Goal: Task Accomplishment & Management: Use online tool/utility

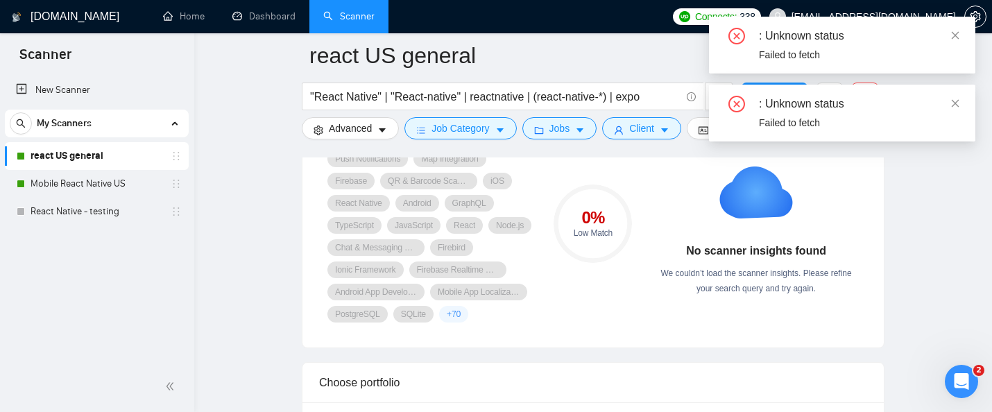
scroll to position [992, 0]
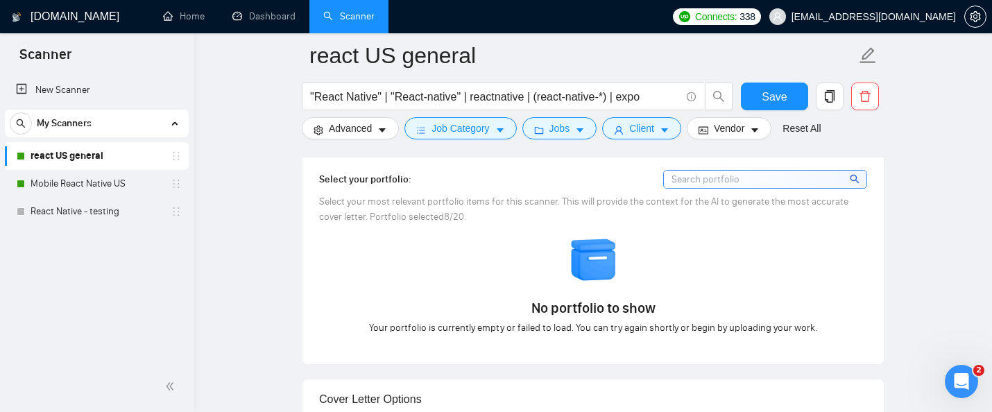
scroll to position [1262, 0]
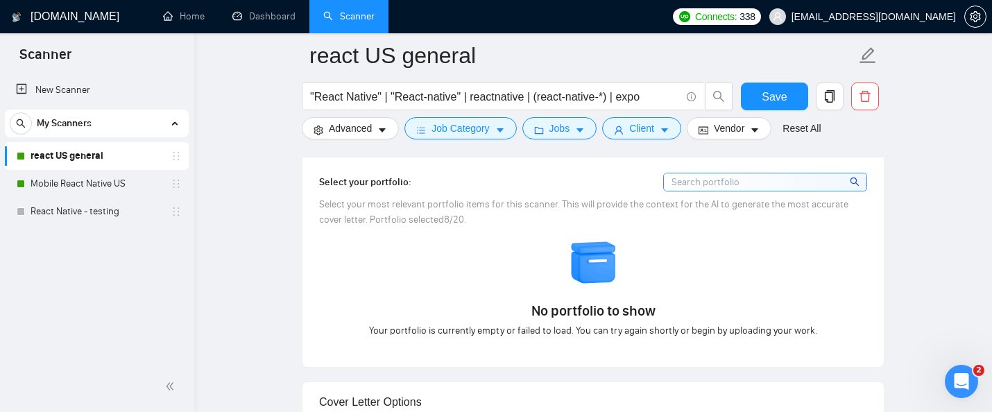
click at [498, 325] on span "Your portfolio is currently empty or failed to load. You can try again shortly …" at bounding box center [593, 330] width 448 height 15
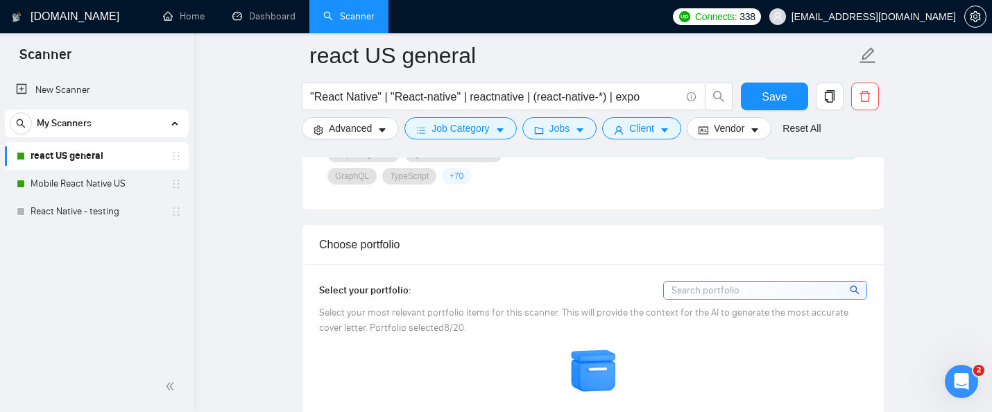
scroll to position [1140, 0]
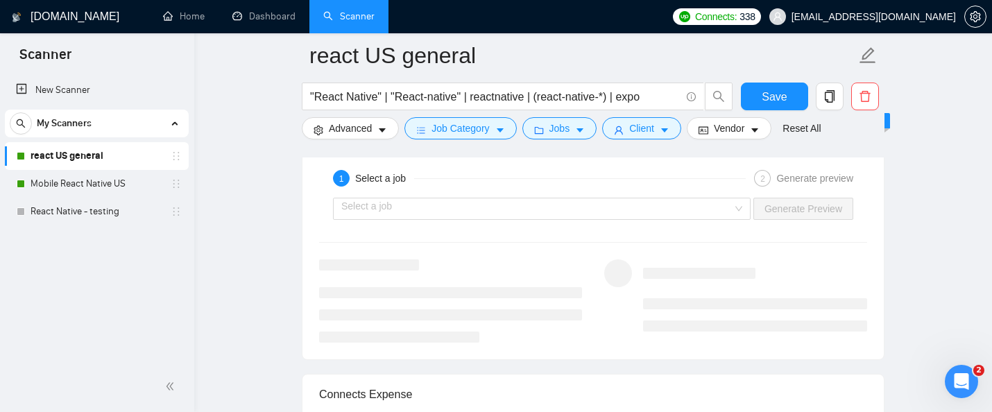
scroll to position [2720, 0]
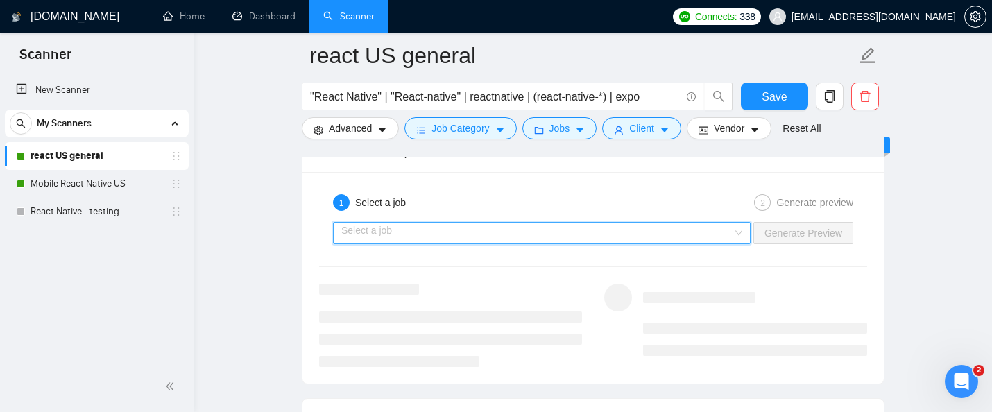
click at [582, 232] on input "search" at bounding box center [536, 233] width 391 height 21
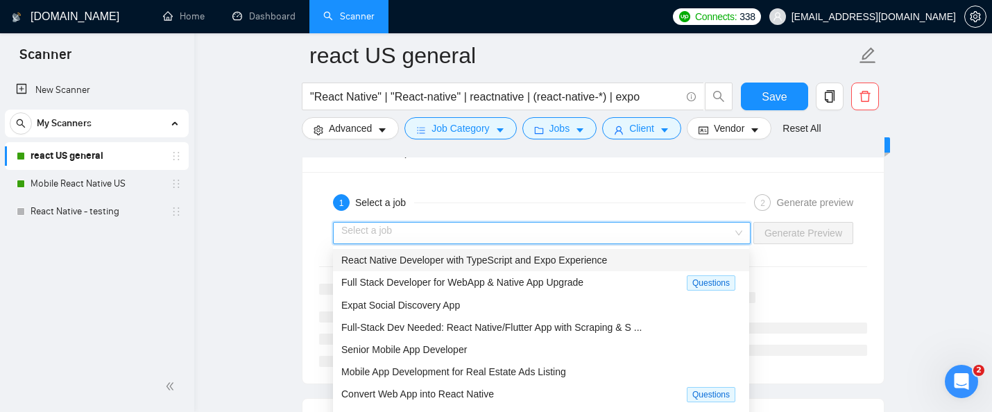
click at [584, 262] on span "React Native Developer with TypeScript and Expo Experience" at bounding box center [474, 260] width 266 height 11
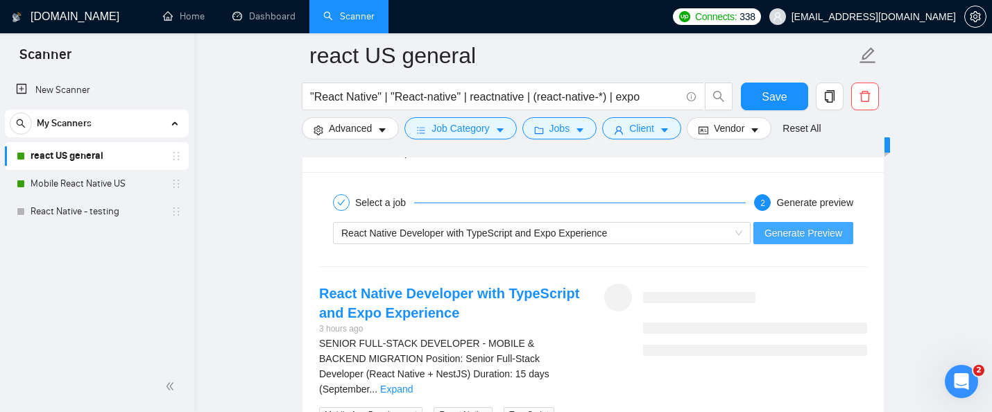
click at [829, 228] on span "Generate Preview" at bounding box center [804, 233] width 78 height 15
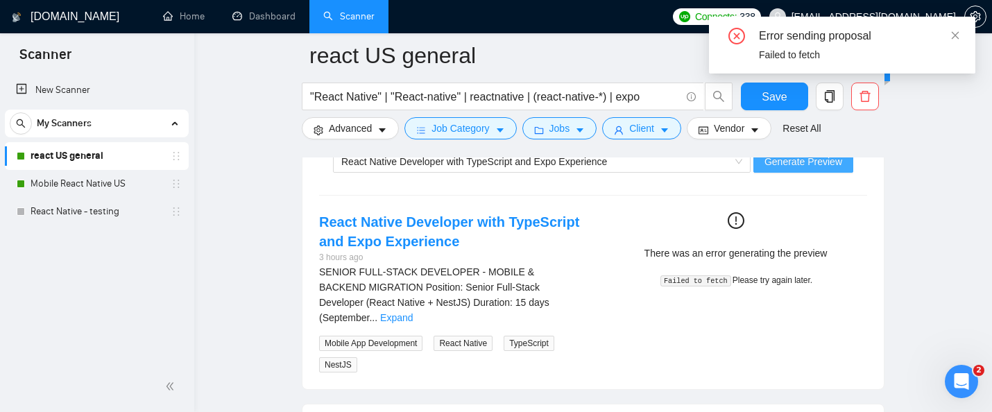
scroll to position [2784, 0]
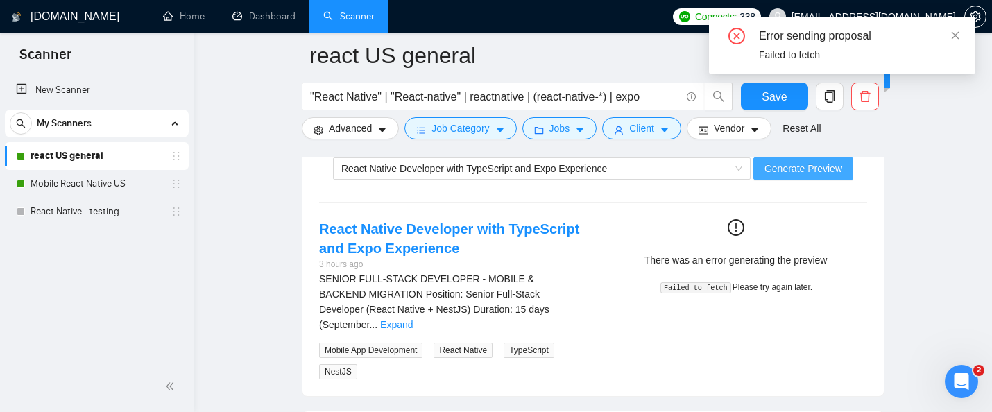
click at [768, 171] on span "Generate Preview" at bounding box center [804, 168] width 78 height 15
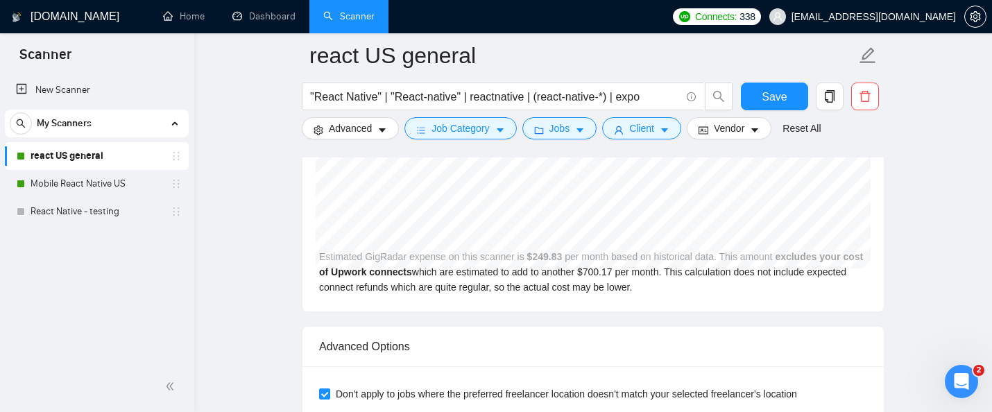
scroll to position [3108, 0]
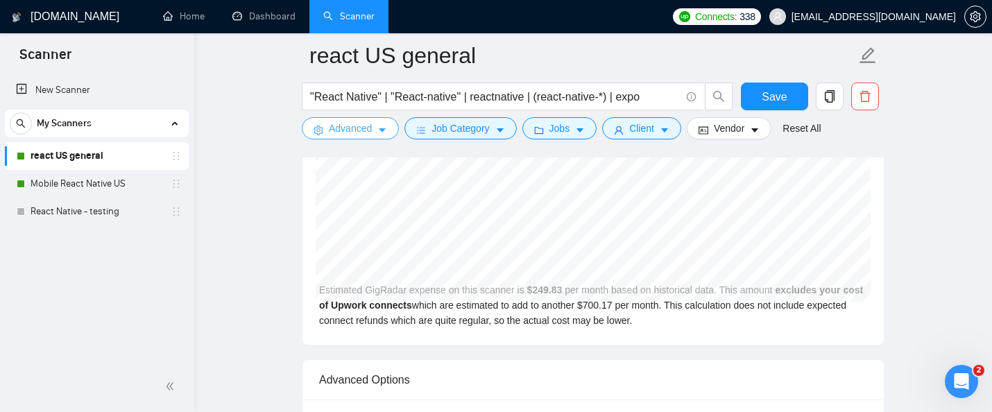
click at [350, 124] on span "Advanced" at bounding box center [350, 128] width 43 height 15
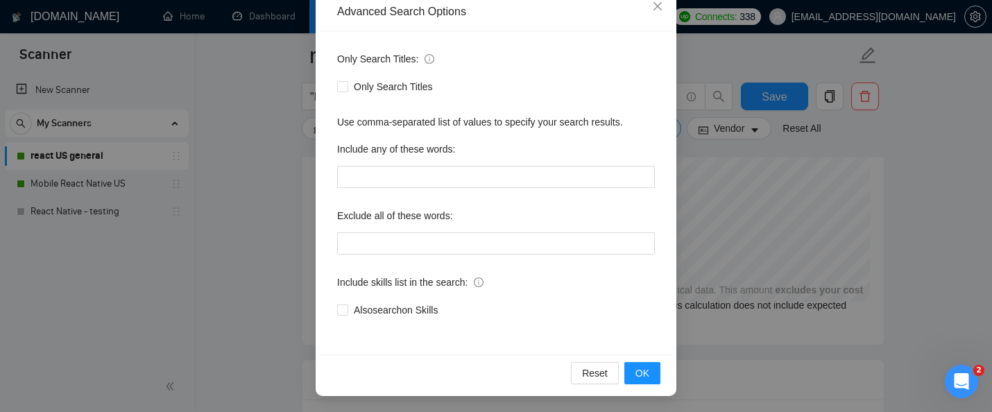
scroll to position [165, 0]
click at [647, 365] on span "OK" at bounding box center [643, 372] width 14 height 15
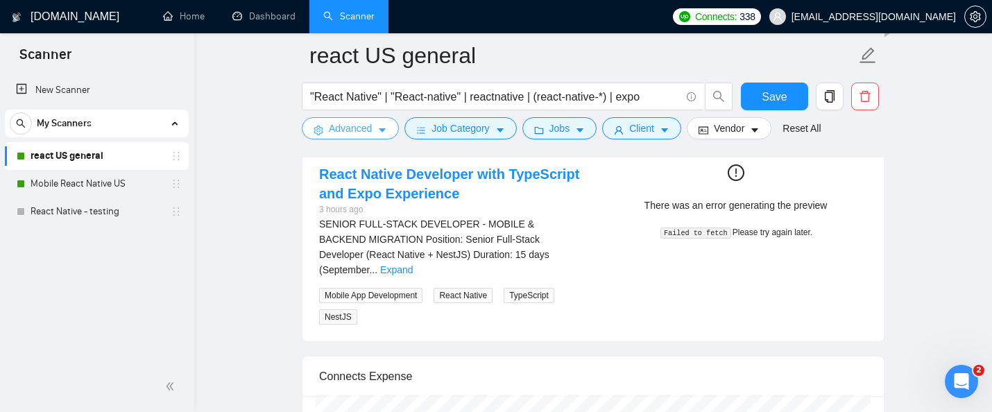
scroll to position [2835, 0]
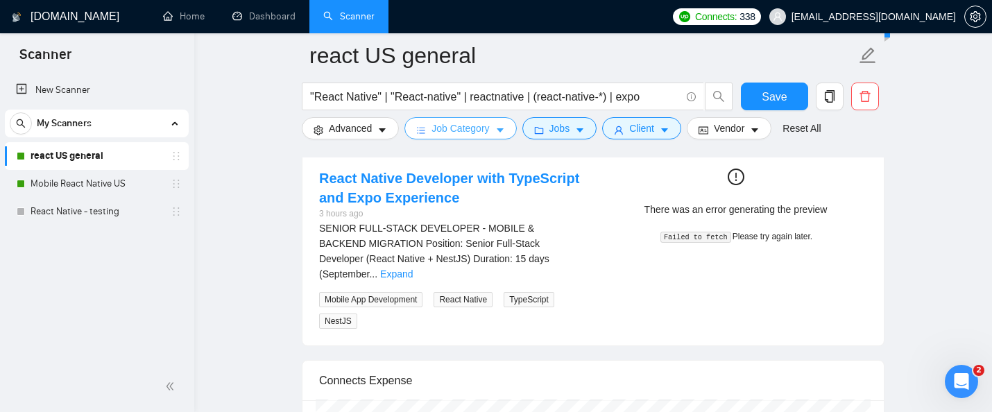
click at [486, 122] on span "Job Category" at bounding box center [461, 128] width 58 height 15
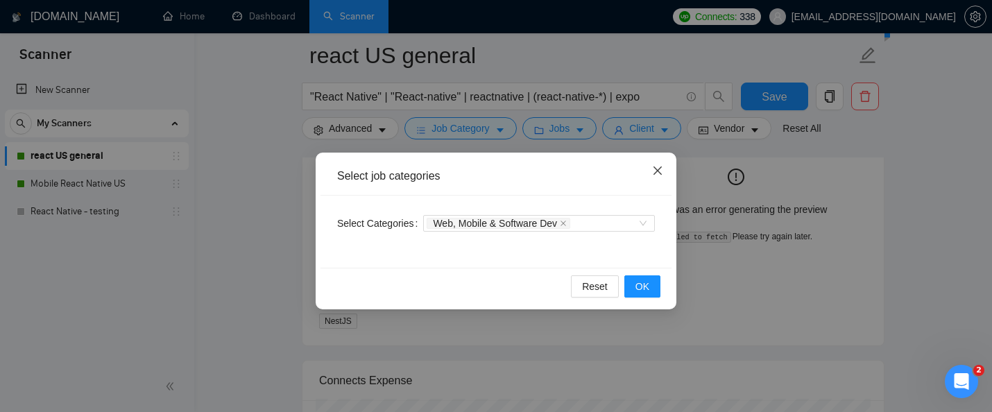
click at [663, 171] on span "Close" at bounding box center [657, 171] width 37 height 37
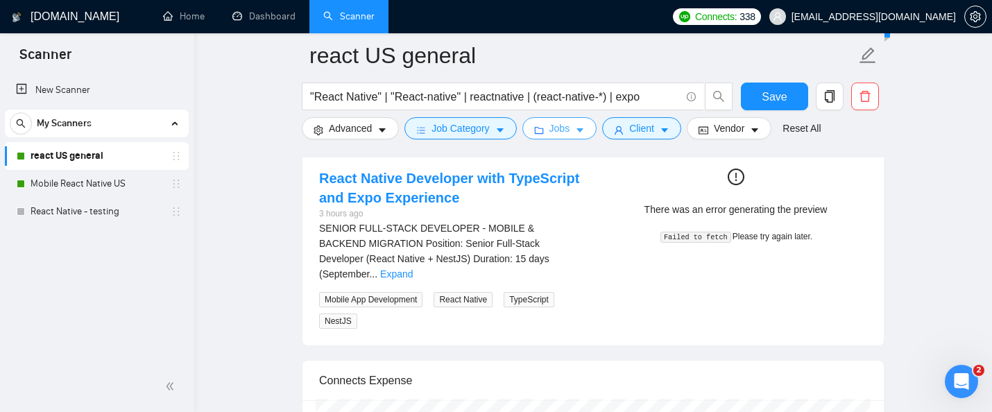
click at [570, 119] on button "Jobs" at bounding box center [560, 128] width 75 height 22
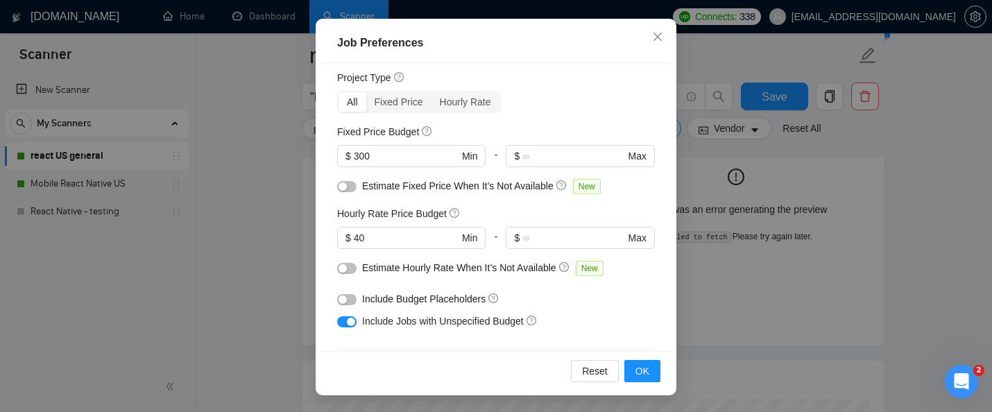
scroll to position [0, 0]
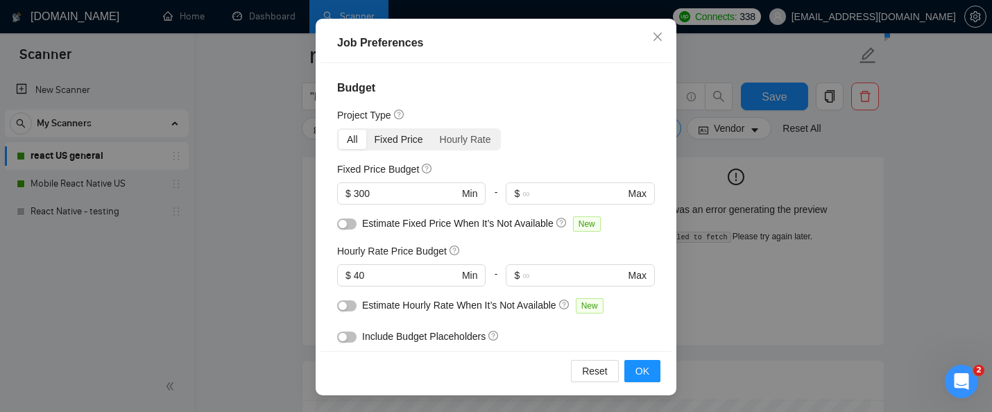
click at [421, 140] on div "Fixed Price" at bounding box center [398, 139] width 65 height 19
click at [366, 130] on input "Fixed Price" at bounding box center [366, 130] width 0 height 0
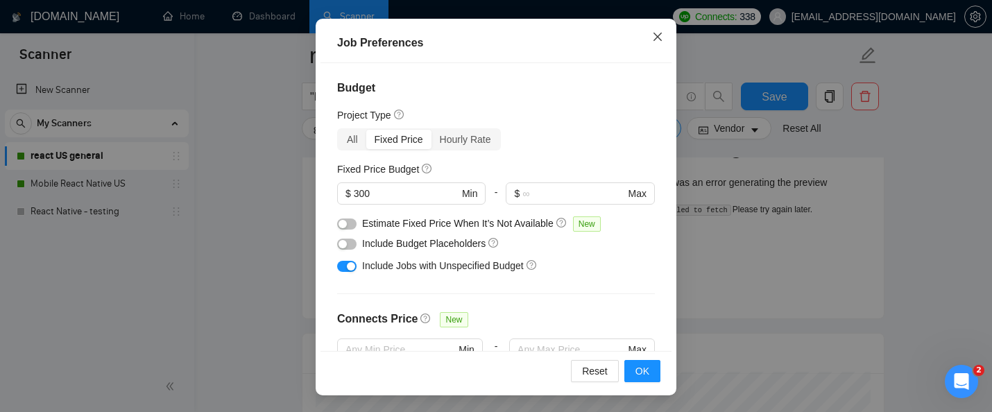
click at [662, 33] on icon "close" at bounding box center [657, 36] width 11 height 11
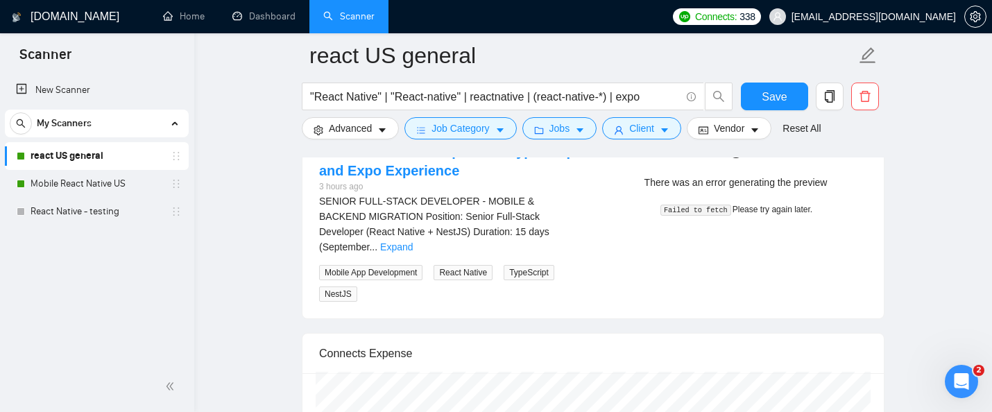
scroll to position [65, 0]
click at [745, 124] on span "Vendor" at bounding box center [729, 128] width 31 height 15
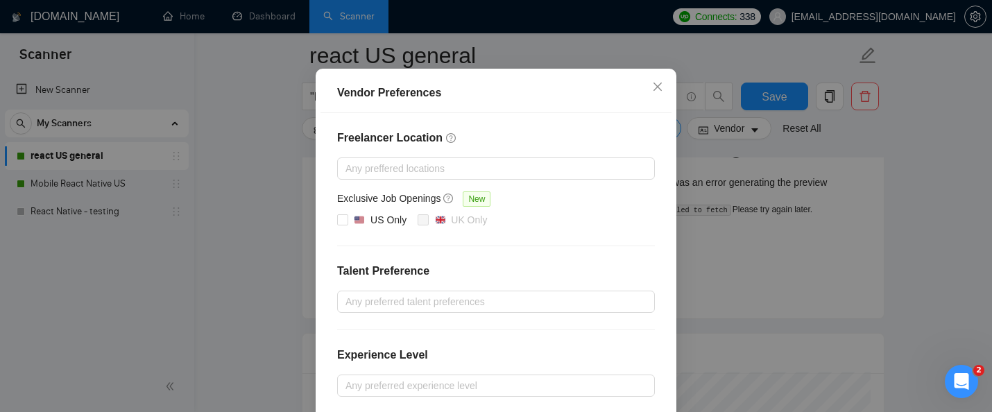
scroll to position [88, 0]
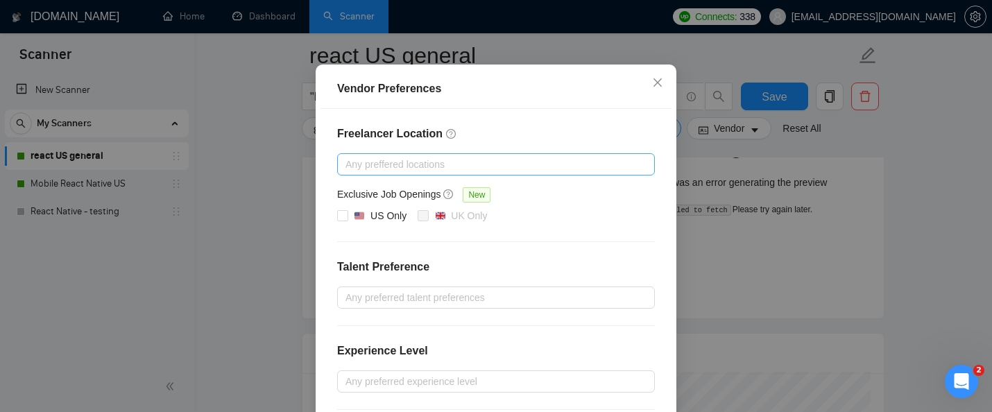
click at [432, 165] on div at bounding box center [489, 164] width 297 height 17
click at [480, 142] on div "Freelancer Location Any preffered locations Exclusive Job Openings New US Only …" at bounding box center [496, 301] width 351 height 384
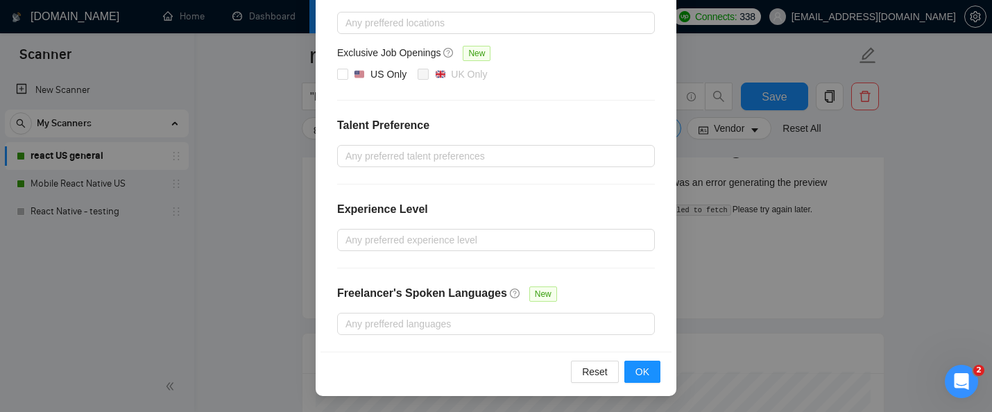
scroll to position [0, 0]
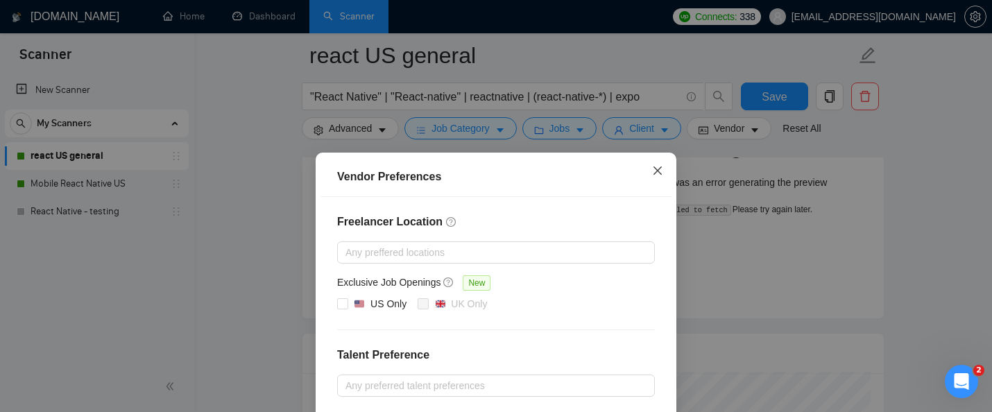
click at [661, 171] on icon "close" at bounding box center [657, 170] width 11 height 11
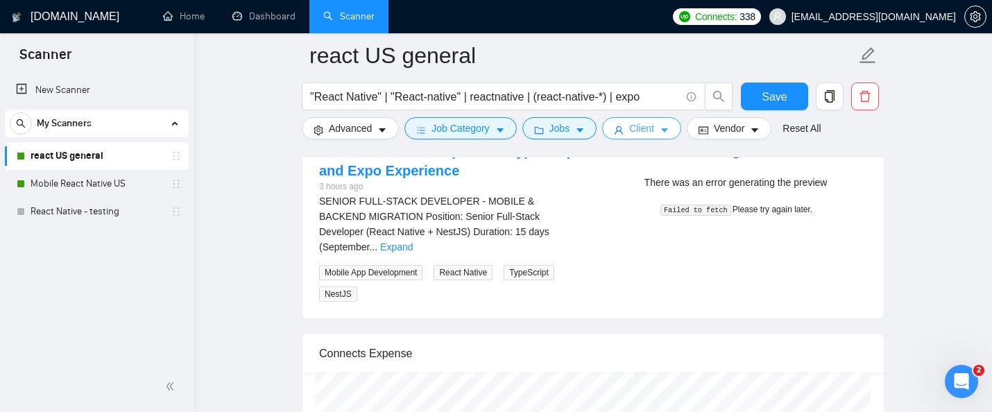
click at [668, 132] on icon "caret-down" at bounding box center [664, 131] width 7 height 4
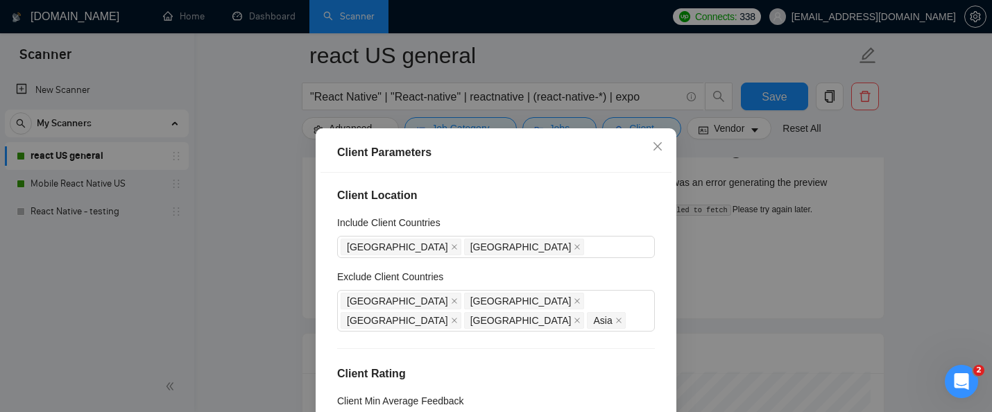
scroll to position [110, 0]
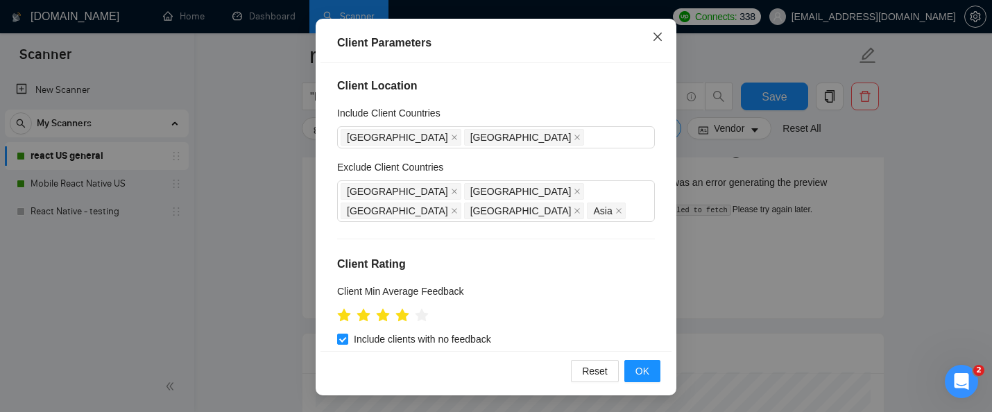
click at [659, 35] on icon "close" at bounding box center [657, 36] width 11 height 11
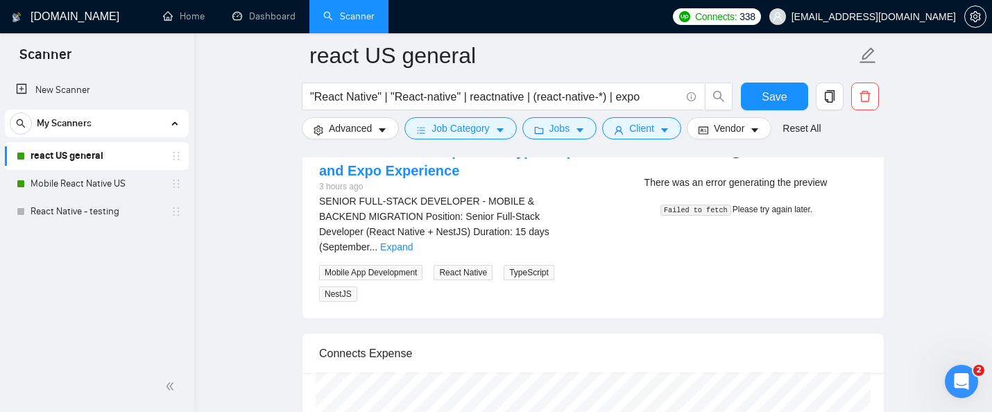
scroll to position [65, 0]
click at [360, 133] on span "Advanced" at bounding box center [350, 128] width 43 height 15
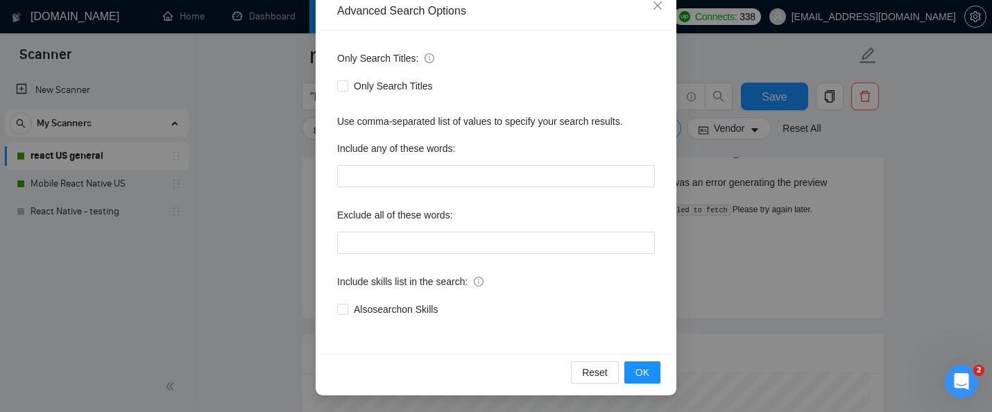
click at [756, 173] on div "Advanced Search Options Only Search Titles: Only Search Titles Use comma-separa…" at bounding box center [496, 206] width 992 height 412
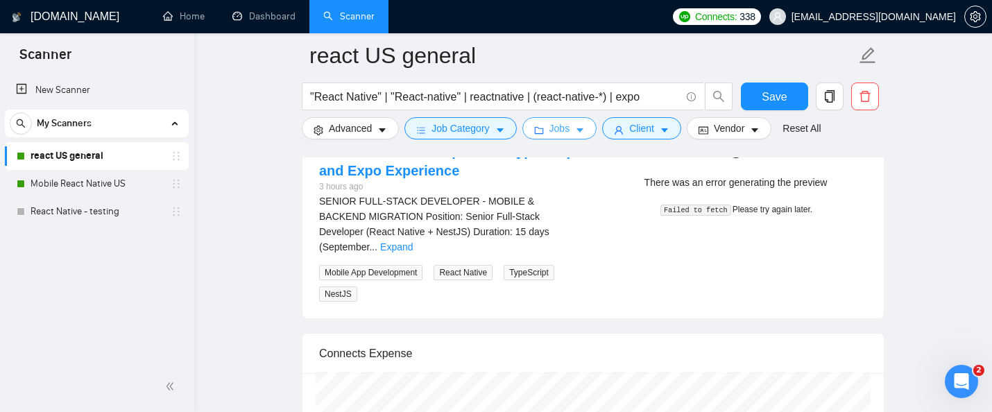
click at [552, 127] on button "Jobs" at bounding box center [560, 128] width 75 height 22
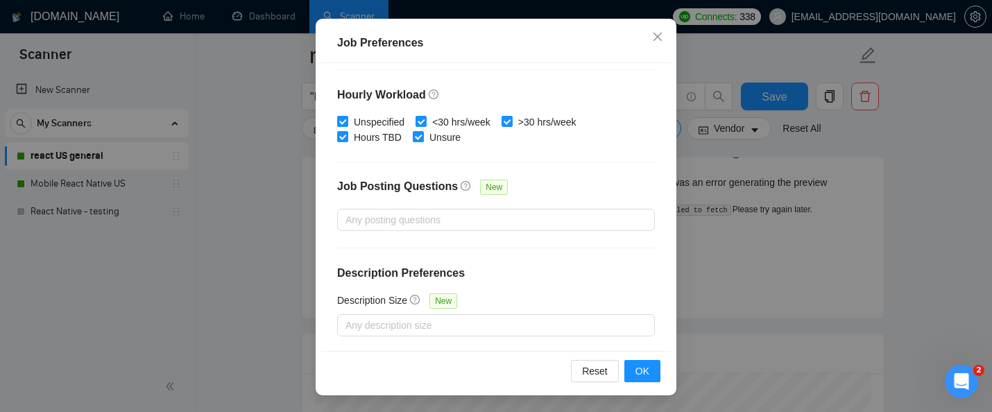
scroll to position [0, 0]
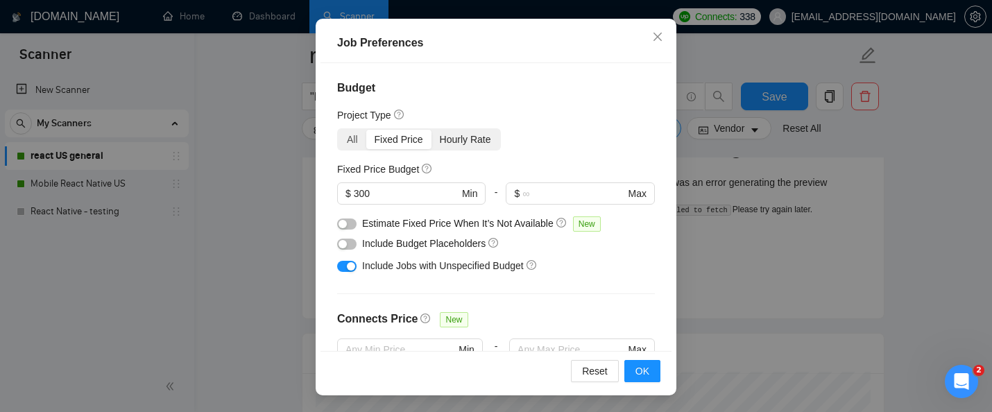
click at [460, 140] on div "Hourly Rate" at bounding box center [466, 139] width 68 height 19
click at [432, 130] on input "Hourly Rate" at bounding box center [432, 130] width 0 height 0
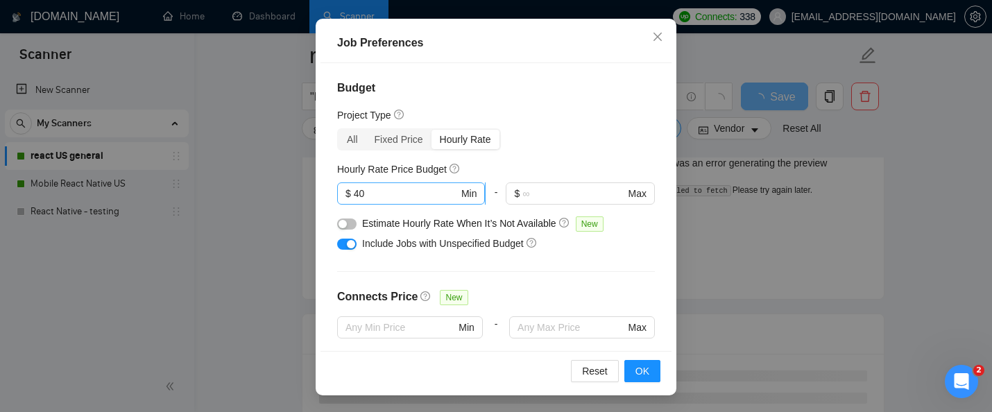
click at [389, 192] on input "40" at bounding box center [406, 193] width 105 height 15
type input "25"
click at [555, 115] on div "Project Type" at bounding box center [496, 115] width 318 height 15
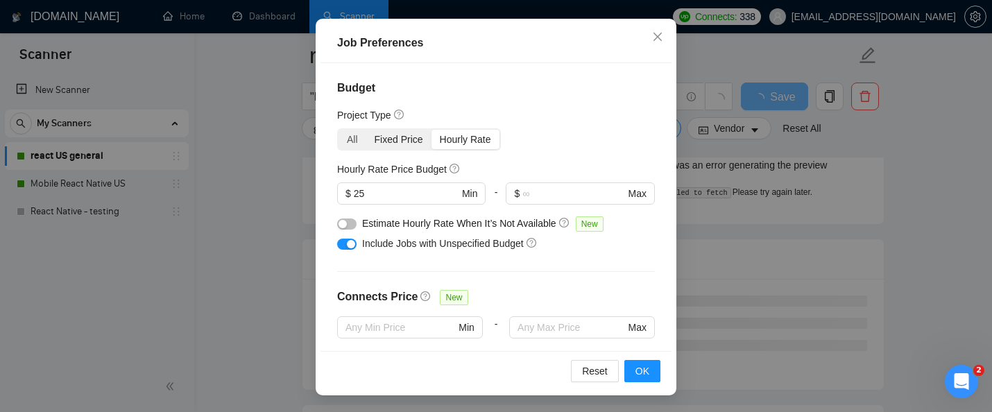
click at [382, 138] on div "Fixed Price" at bounding box center [398, 139] width 65 height 19
click at [366, 130] on input "Fixed Price" at bounding box center [366, 130] width 0 height 0
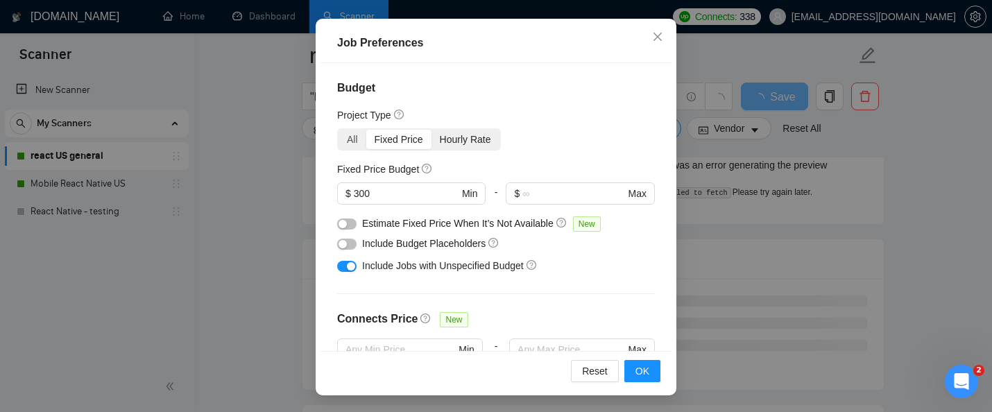
click at [459, 136] on div "Hourly Rate" at bounding box center [466, 139] width 68 height 19
click at [432, 130] on input "Hourly Rate" at bounding box center [432, 130] width 0 height 0
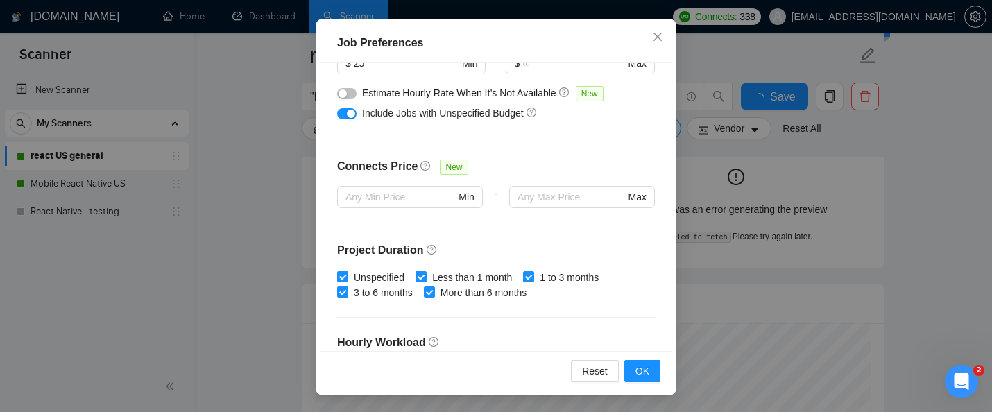
scroll to position [131, 0]
click at [645, 376] on span "OK" at bounding box center [643, 371] width 14 height 15
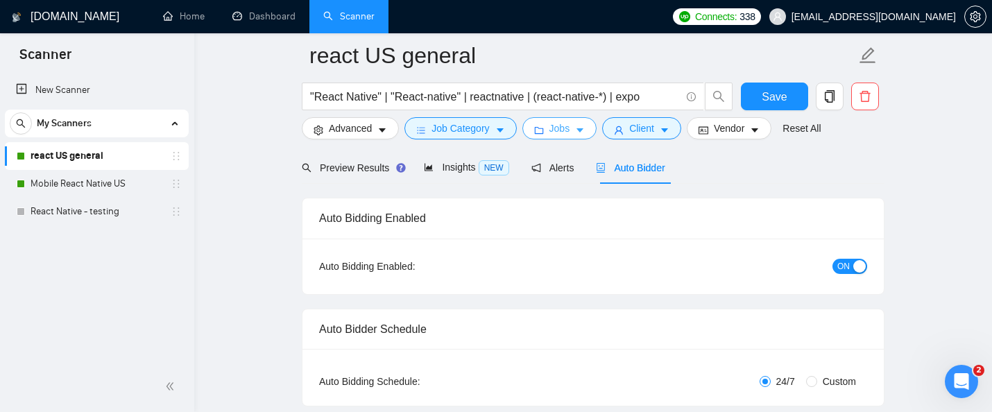
scroll to position [0, 0]
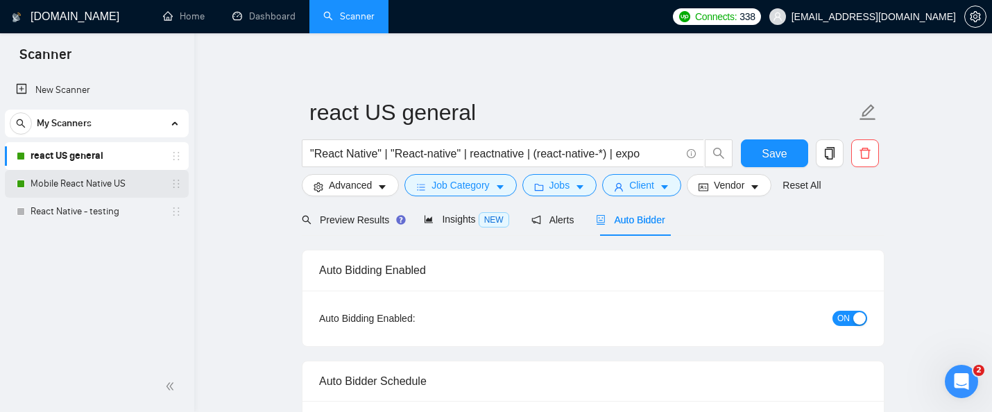
click at [101, 179] on link "Mobile React Native US" at bounding box center [97, 184] width 132 height 28
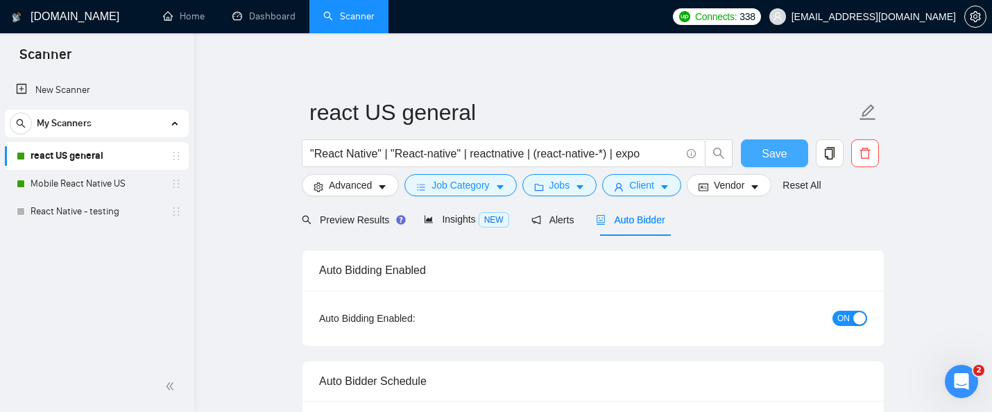
click at [767, 159] on span "Save" at bounding box center [774, 153] width 25 height 17
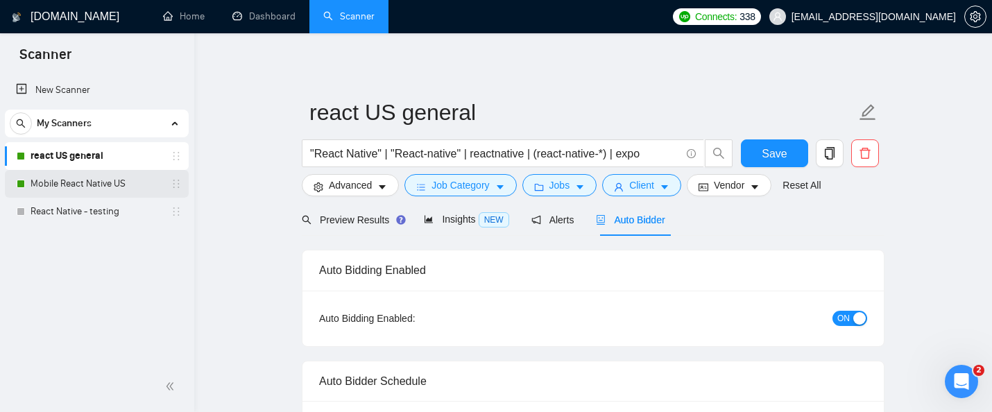
click at [128, 183] on link "Mobile React Native US" at bounding box center [97, 184] width 132 height 28
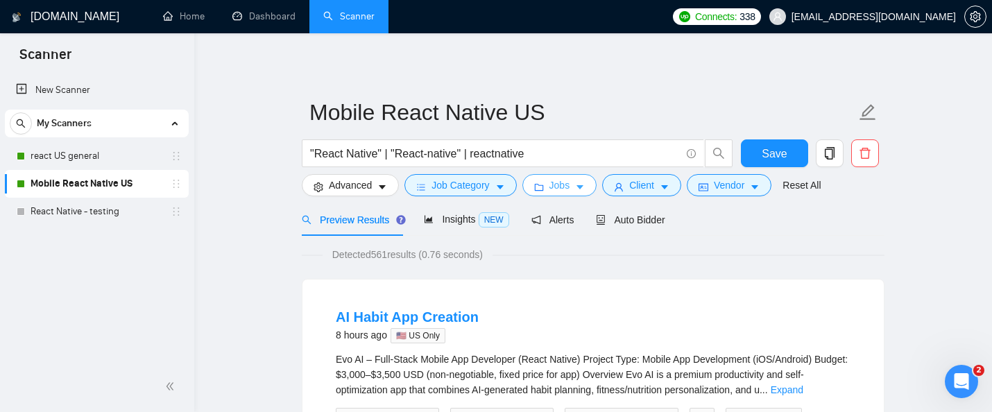
click at [575, 182] on button "Jobs" at bounding box center [560, 185] width 75 height 22
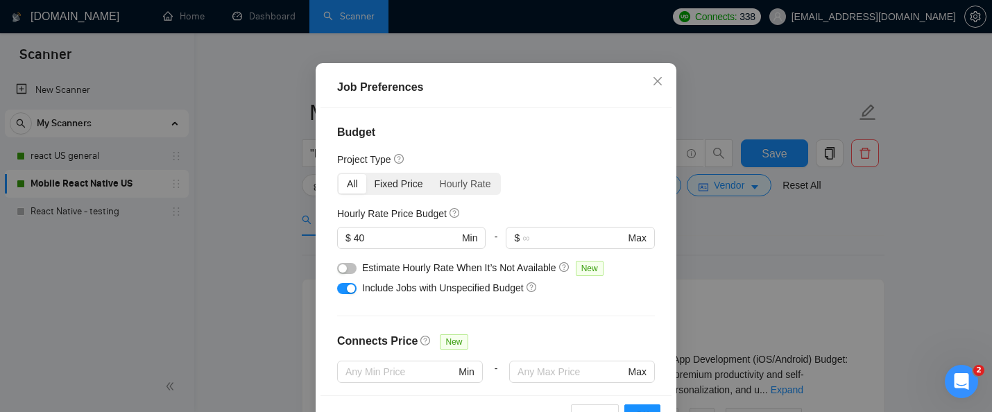
click at [407, 194] on div "Fixed Price" at bounding box center [398, 183] width 65 height 19
click at [366, 174] on input "Fixed Price" at bounding box center [366, 174] width 0 height 0
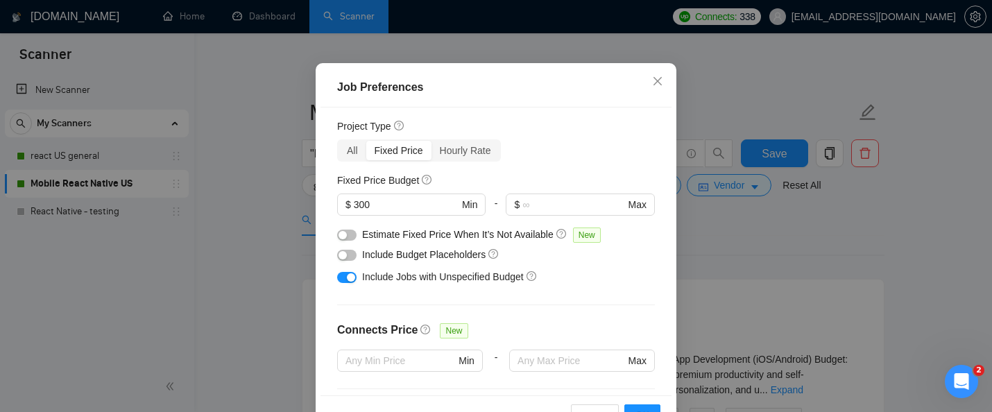
scroll to position [31, 0]
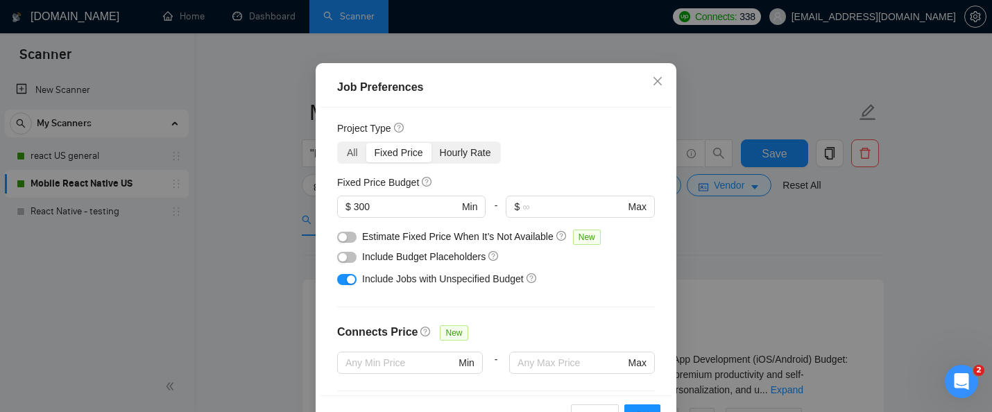
click at [464, 162] on div "Hourly Rate" at bounding box center [466, 152] width 68 height 19
click at [432, 143] on input "Hourly Rate" at bounding box center [432, 143] width 0 height 0
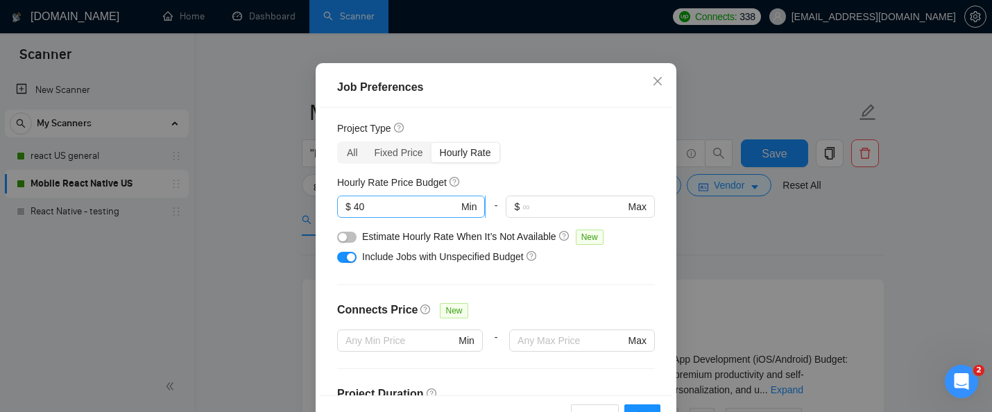
click at [389, 214] on input "40" at bounding box center [406, 206] width 105 height 15
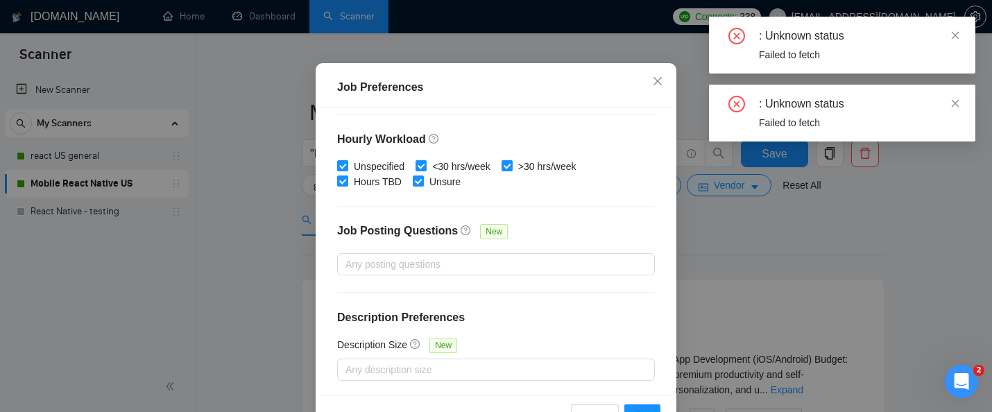
scroll to position [110, 0]
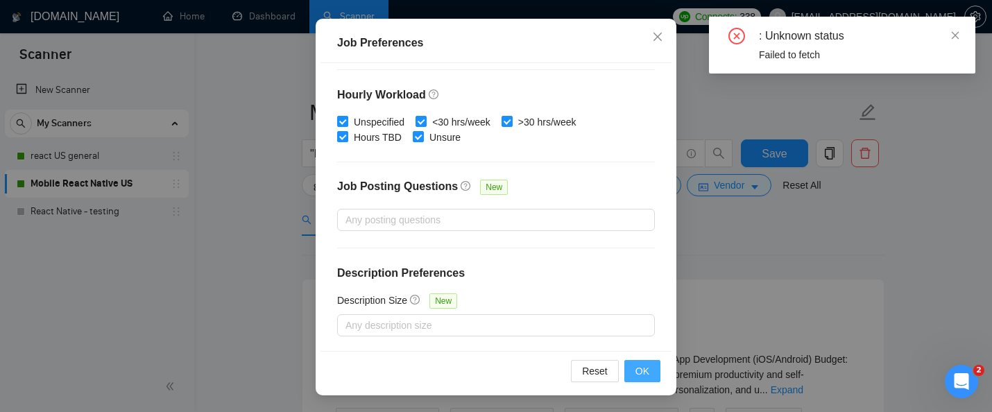
type input "25"
click at [644, 366] on span "OK" at bounding box center [643, 371] width 14 height 15
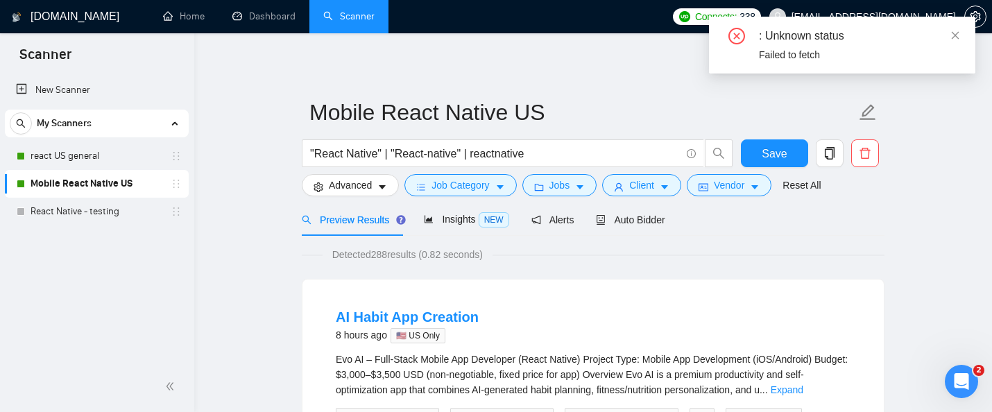
scroll to position [65, 0]
click at [770, 154] on span "Save" at bounding box center [774, 153] width 25 height 17
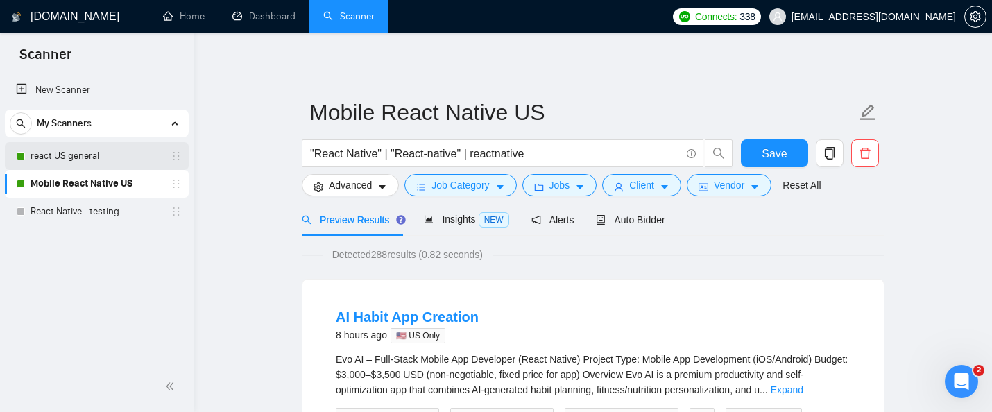
click at [120, 153] on link "react US general" at bounding box center [97, 156] width 132 height 28
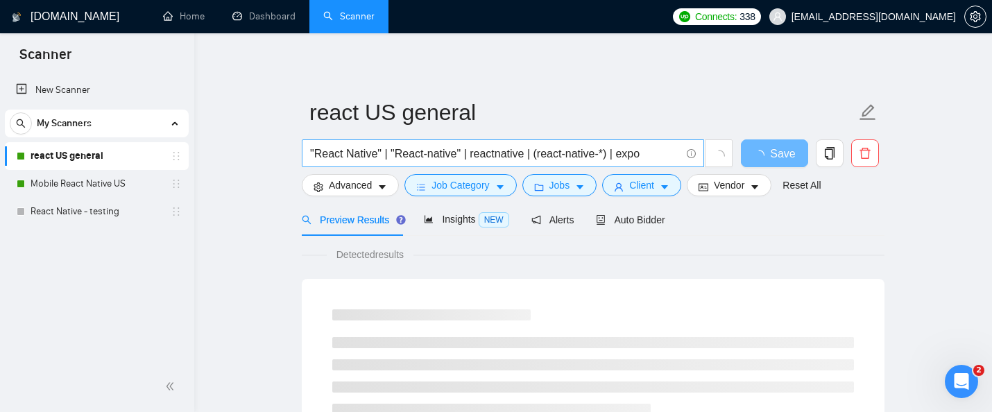
click at [505, 148] on input ""React Native" | "React-native" | reactnative | (react-native-*) | expo" at bounding box center [495, 153] width 371 height 17
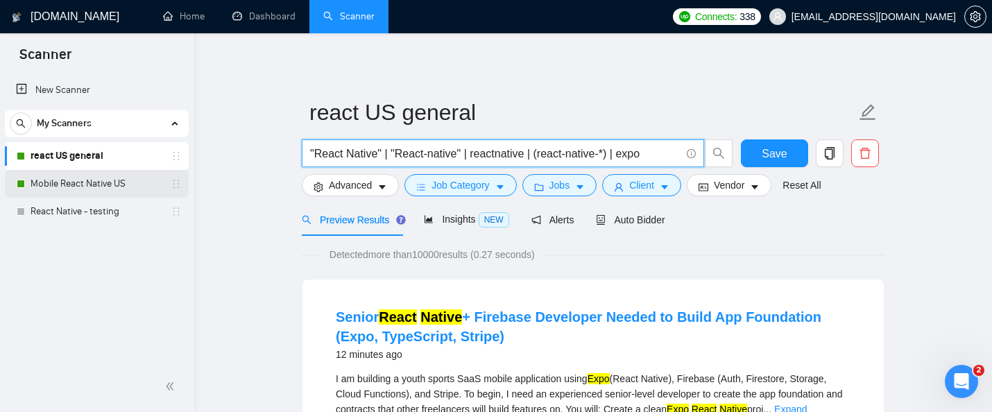
click at [114, 185] on link "Mobile React Native US" at bounding box center [97, 184] width 132 height 28
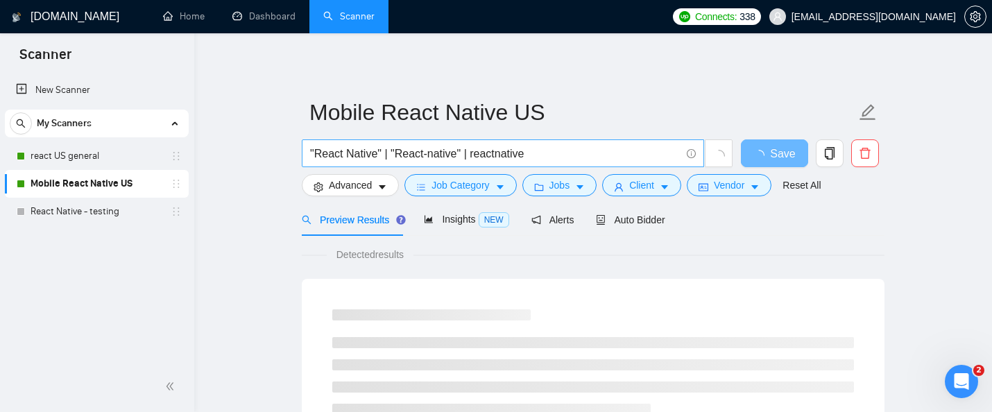
click at [457, 158] on input ""React Native" | "React-native" | reactnative" at bounding box center [495, 153] width 371 height 17
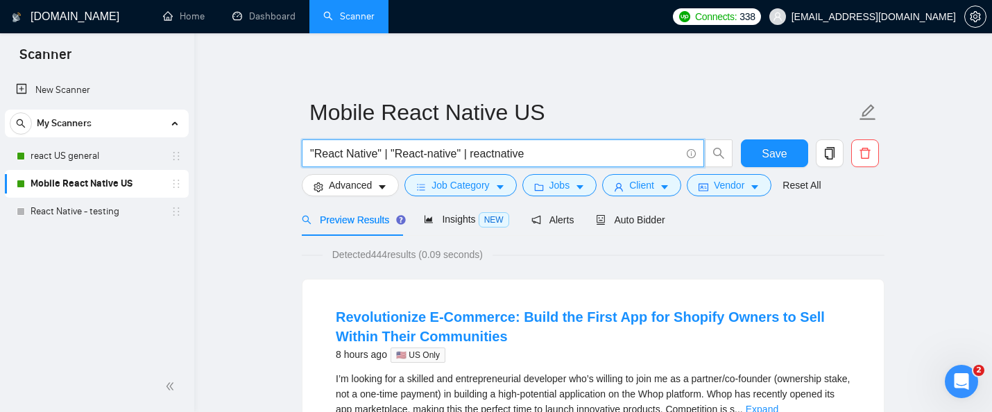
click at [457, 158] on input ""React Native" | "React-native" | reactnative" at bounding box center [495, 153] width 371 height 17
paste input "| (react-native-*) | expo"
type input ""React Native" | "React-native" | reactnative | (react-native-*) | expo"
click at [765, 157] on span "Save" at bounding box center [774, 153] width 25 height 17
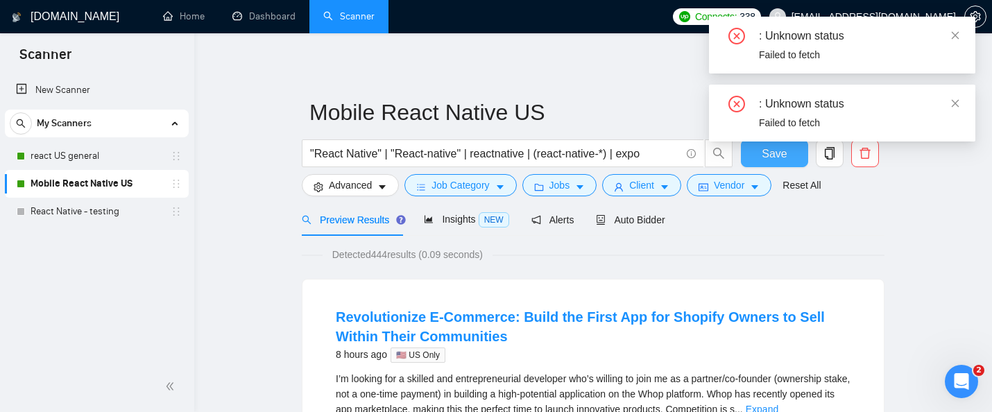
click at [765, 157] on span "Save" at bounding box center [774, 153] width 25 height 17
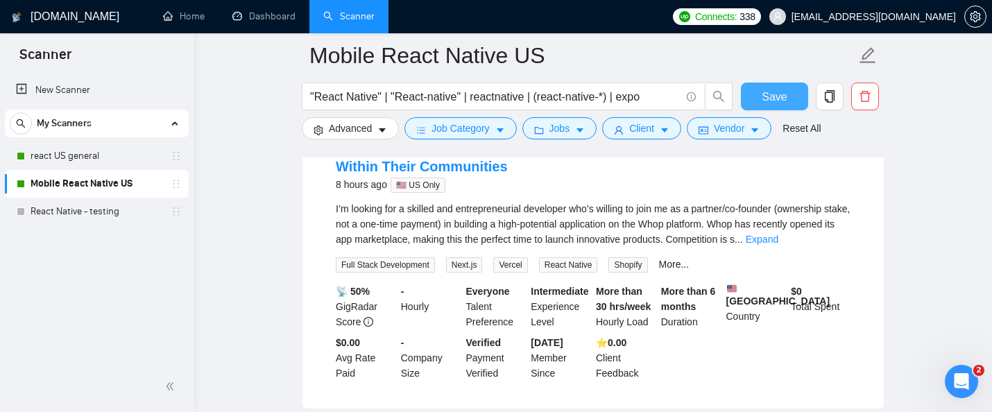
scroll to position [139, 0]
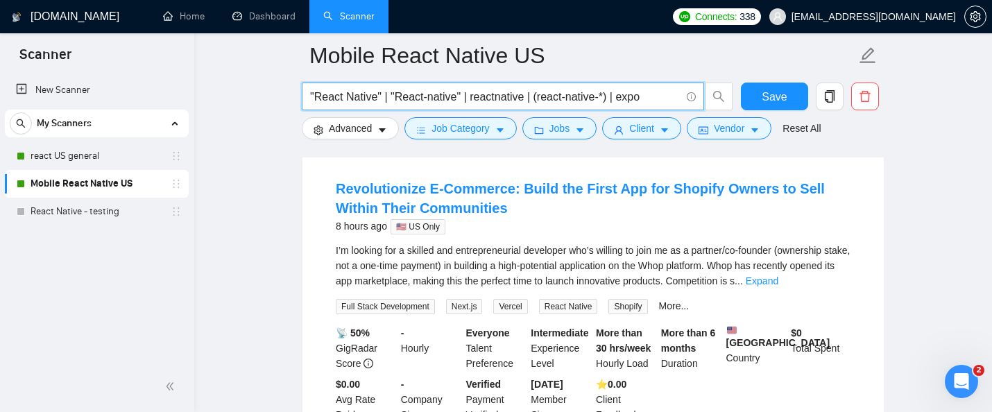
drag, startPoint x: 657, startPoint y: 95, endPoint x: 290, endPoint y: 92, distance: 367.1
click at [654, 99] on input ""React Native" | "React-native" | reactnative | (react-native-*) | expo" at bounding box center [495, 96] width 371 height 17
drag, startPoint x: 654, startPoint y: 99, endPoint x: 300, endPoint y: 94, distance: 353.3
click at [300, 94] on div ""React Native" | "React-native" | reactnative | (react-native-*) | expo" at bounding box center [517, 100] width 437 height 35
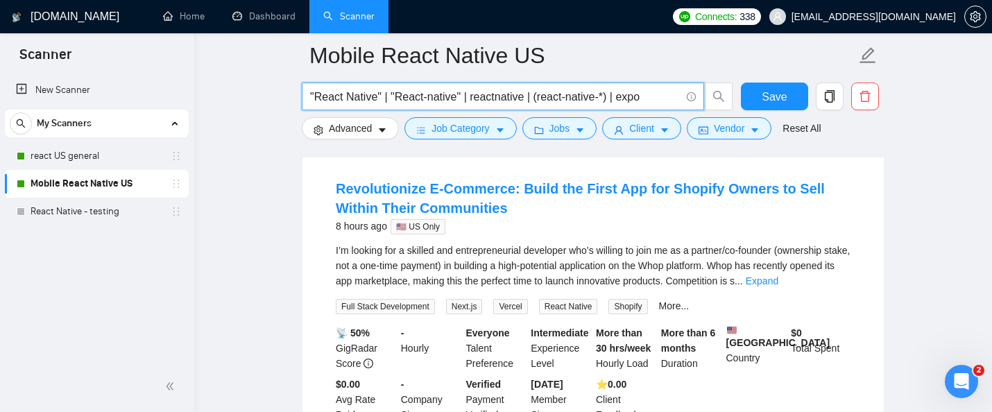
click at [414, 97] on input ""React Native" | "React-native" | reactnative | (react-native-*) | expo" at bounding box center [495, 96] width 371 height 17
drag, startPoint x: 629, startPoint y: 95, endPoint x: 654, endPoint y: 97, distance: 25.8
click at [654, 97] on input ""React Native" | "React-native" | reactnative | (react-native-*) | expo" at bounding box center [495, 96] width 371 height 17
click at [659, 96] on input ""React Native" | "React-native" | reactnative | (react-native-*) | expo" at bounding box center [495, 96] width 371 height 17
drag, startPoint x: 659, startPoint y: 96, endPoint x: 290, endPoint y: 95, distance: 368.5
